Goal: Find specific page/section: Find specific page/section

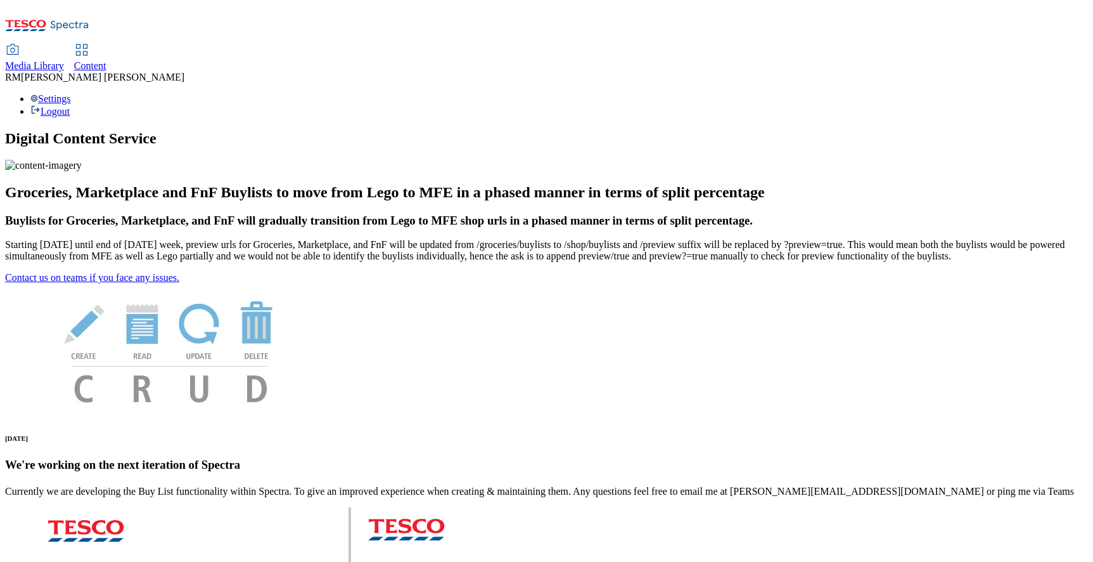
click at [64, 60] on span "Media Library" at bounding box center [34, 65] width 59 height 11
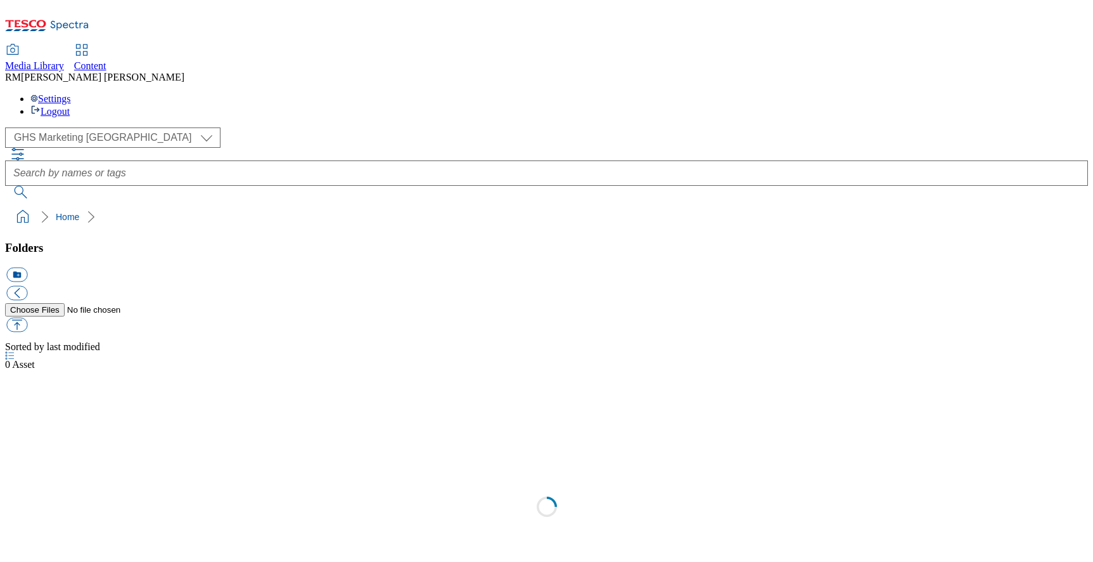
select select "flare-ghs-mktg"
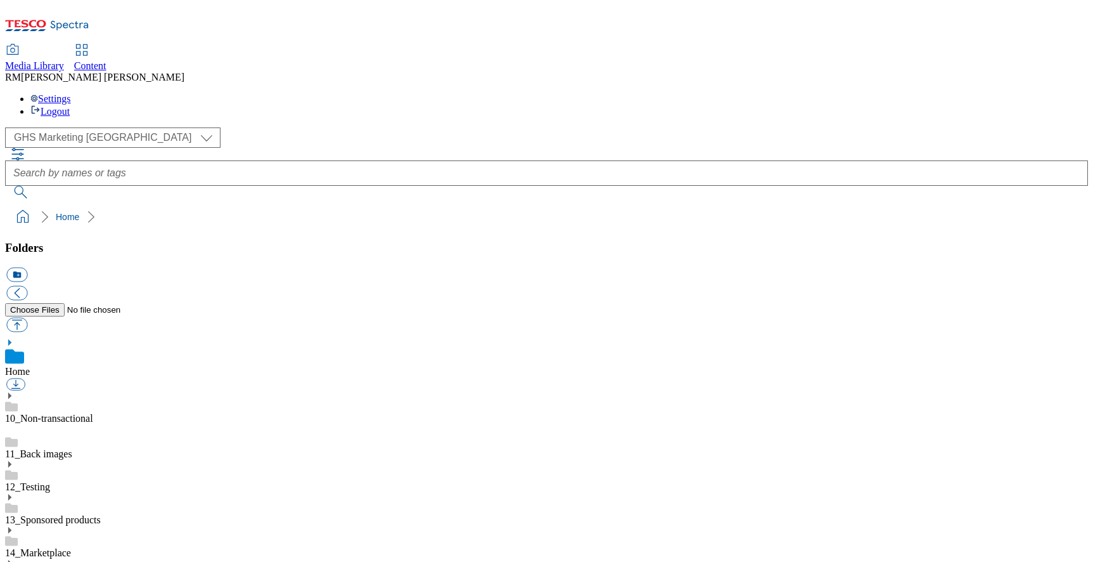
scroll to position [1, 0]
click at [64, 60] on div "Media Library" at bounding box center [34, 65] width 59 height 11
